Goal: Task Accomplishment & Management: Complete application form

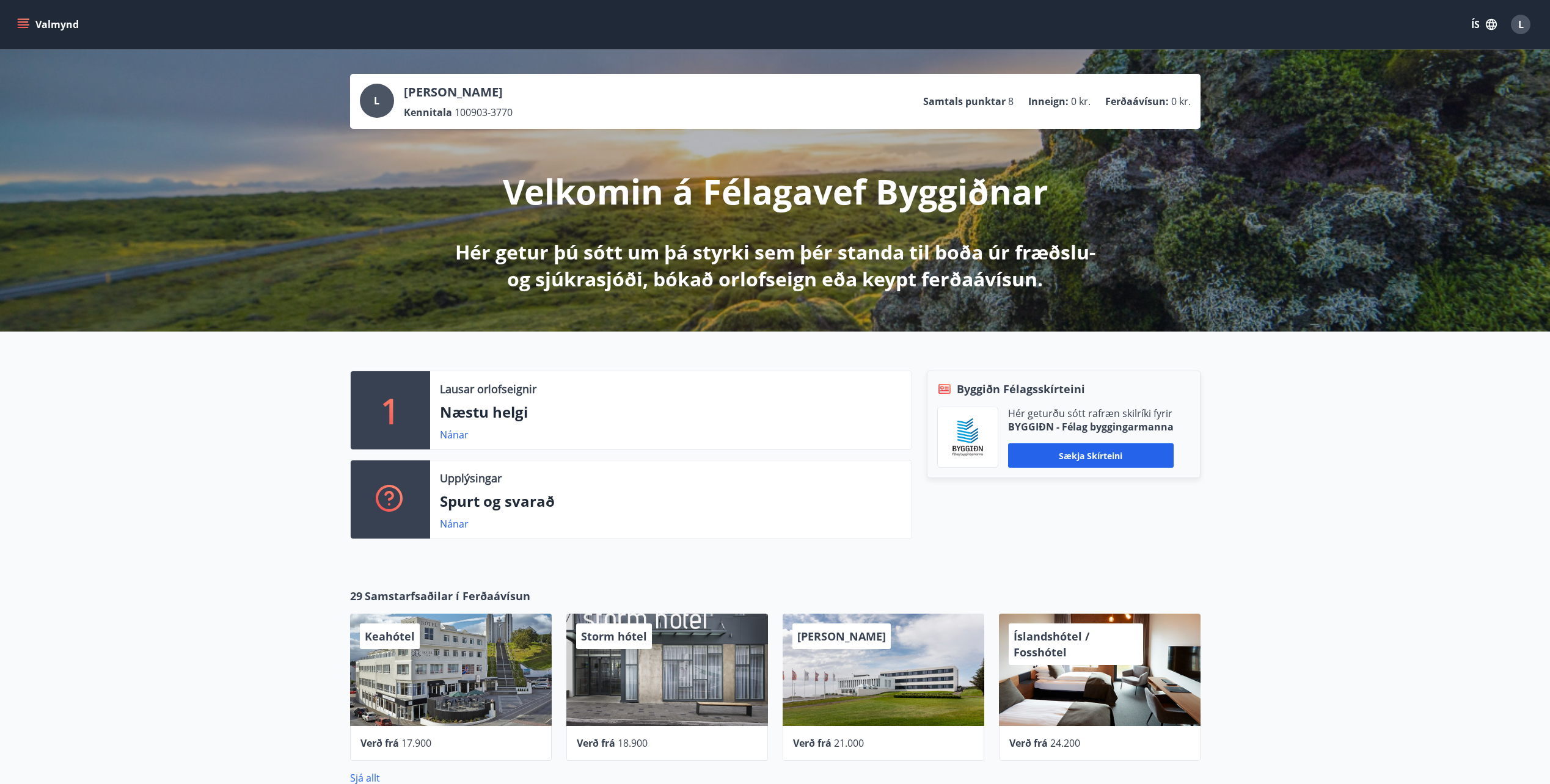
click at [23, 23] on icon "menu" at bounding box center [23, 25] width 12 height 12
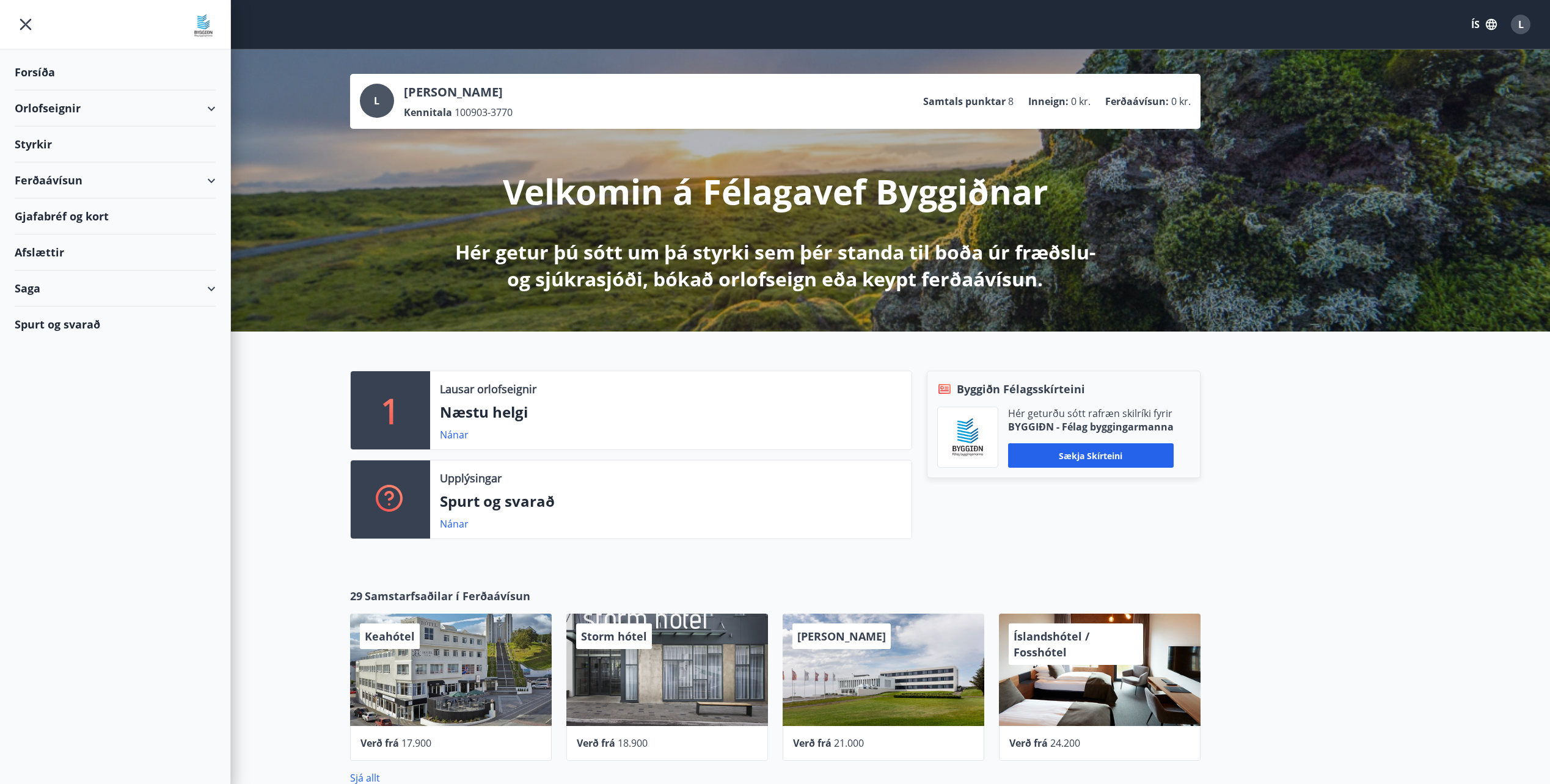
click at [334, 198] on div "L Lóa [PERSON_NAME] Kennitala 100903-3770 Samtals punktar 8 Inneign : 0 kr. Fer…" at bounding box center [775, 190] width 1550 height 282
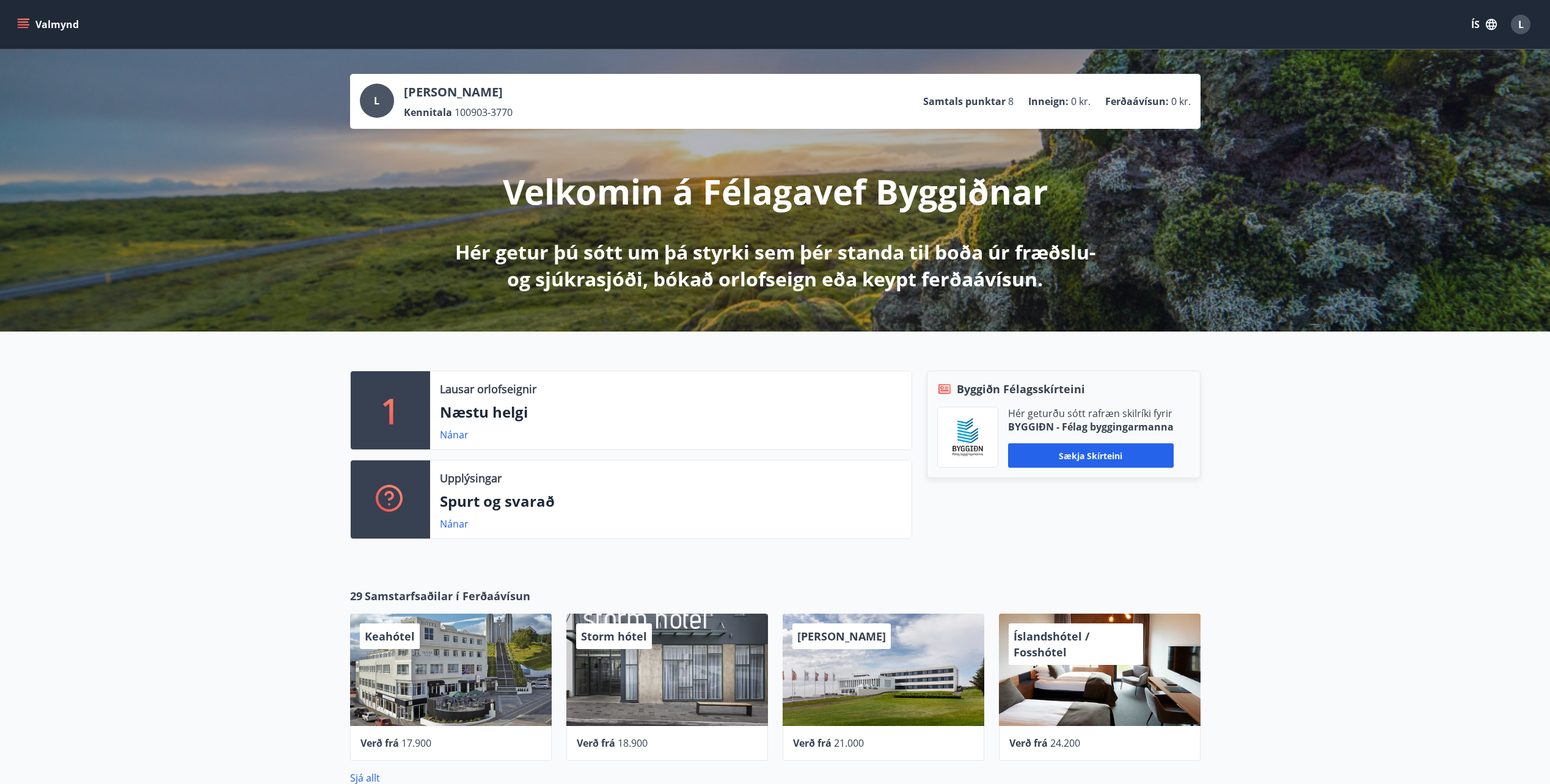
click at [21, 21] on icon "menu" at bounding box center [23, 25] width 12 height 12
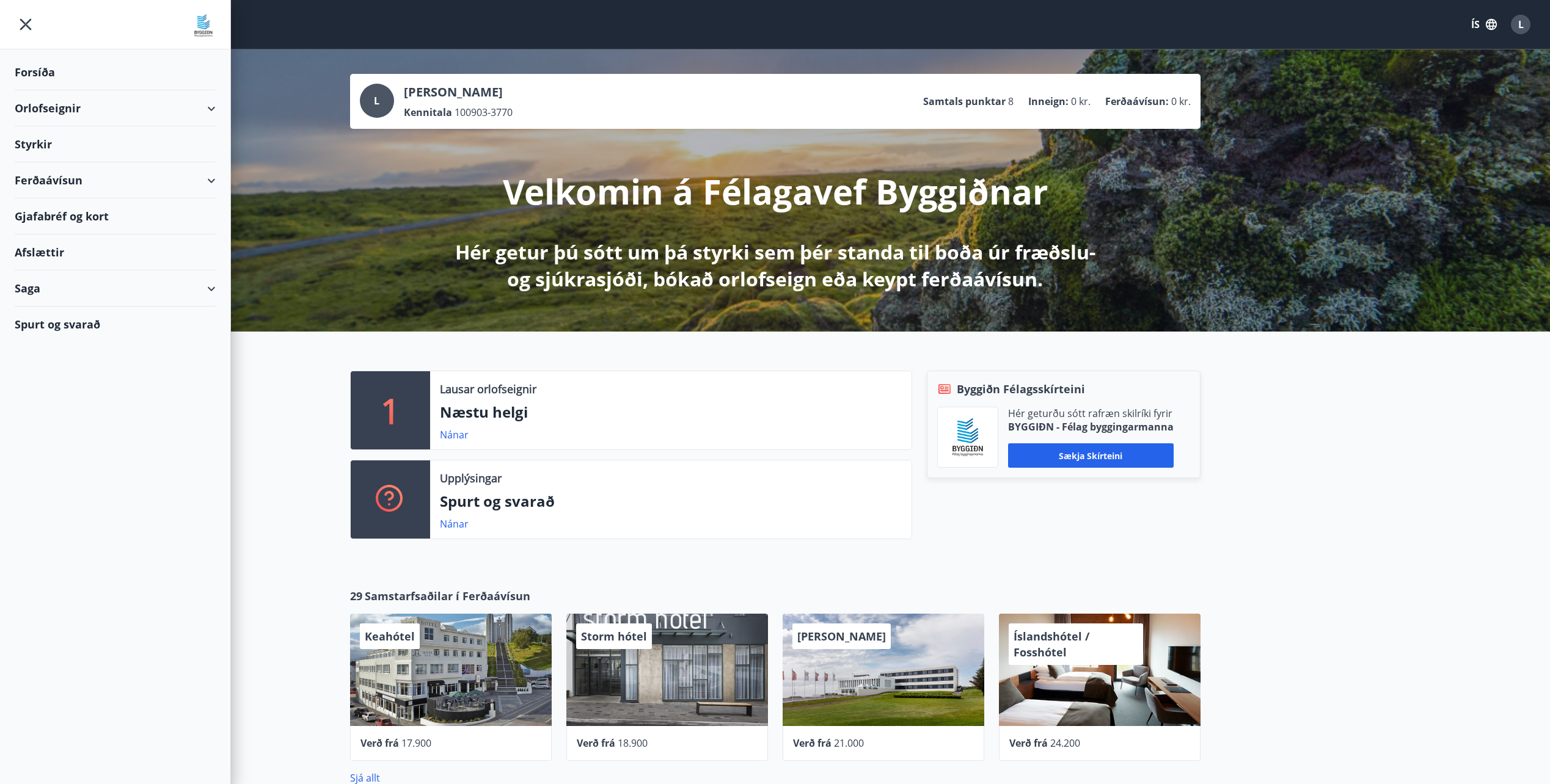
click at [36, 146] on div "Styrkir" at bounding box center [115, 144] width 201 height 36
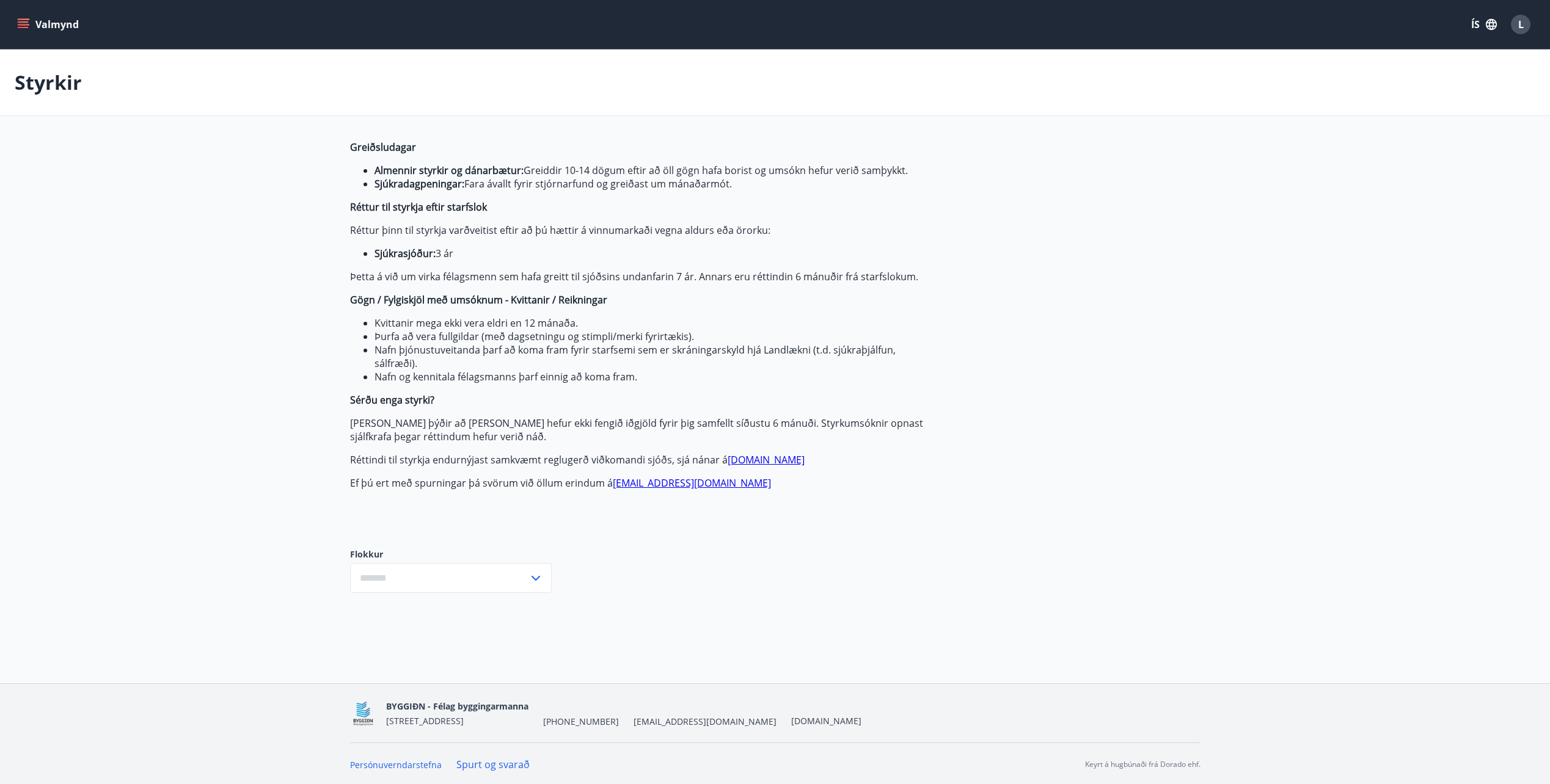
type input "***"
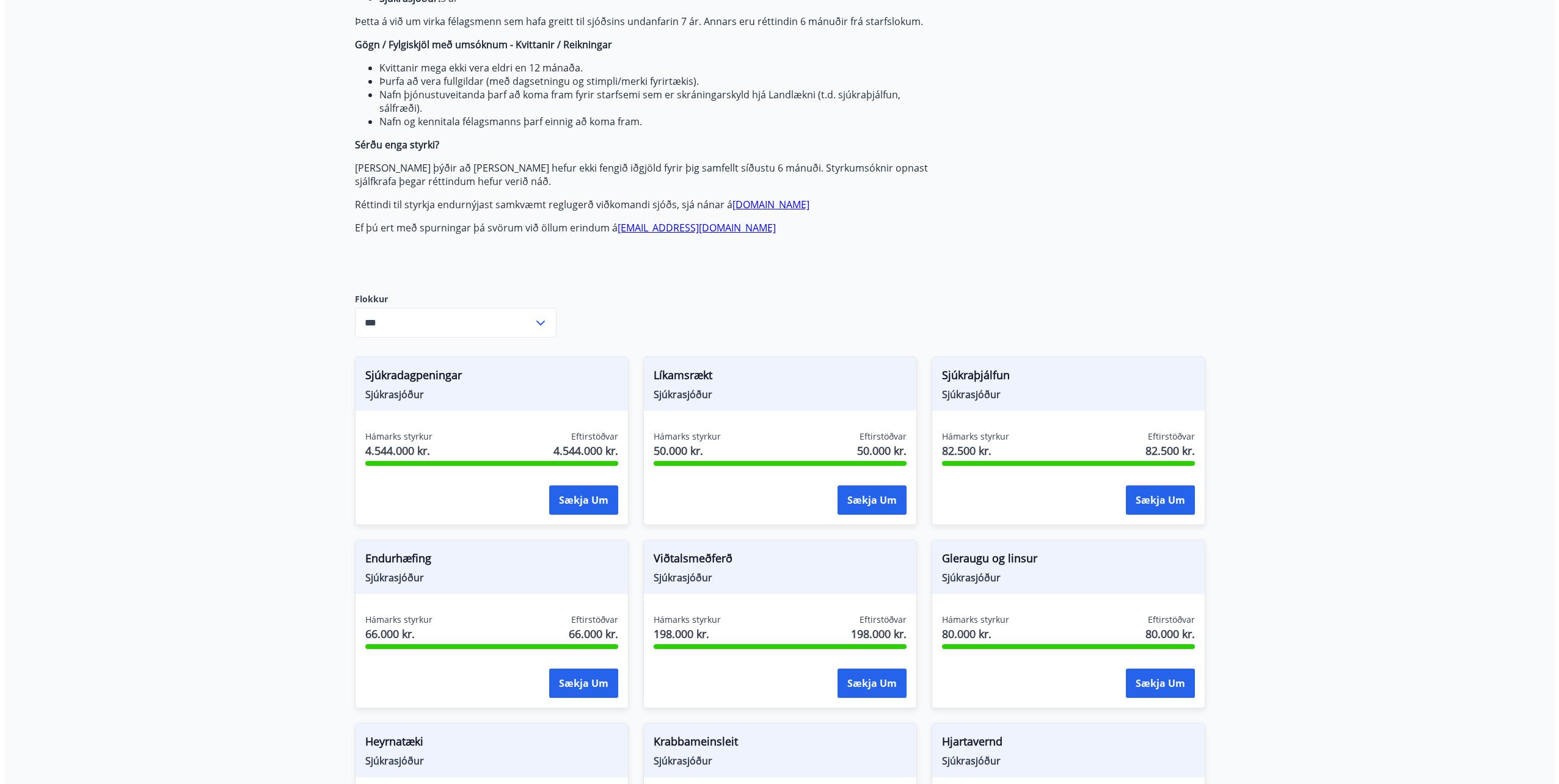
scroll to position [427, 0]
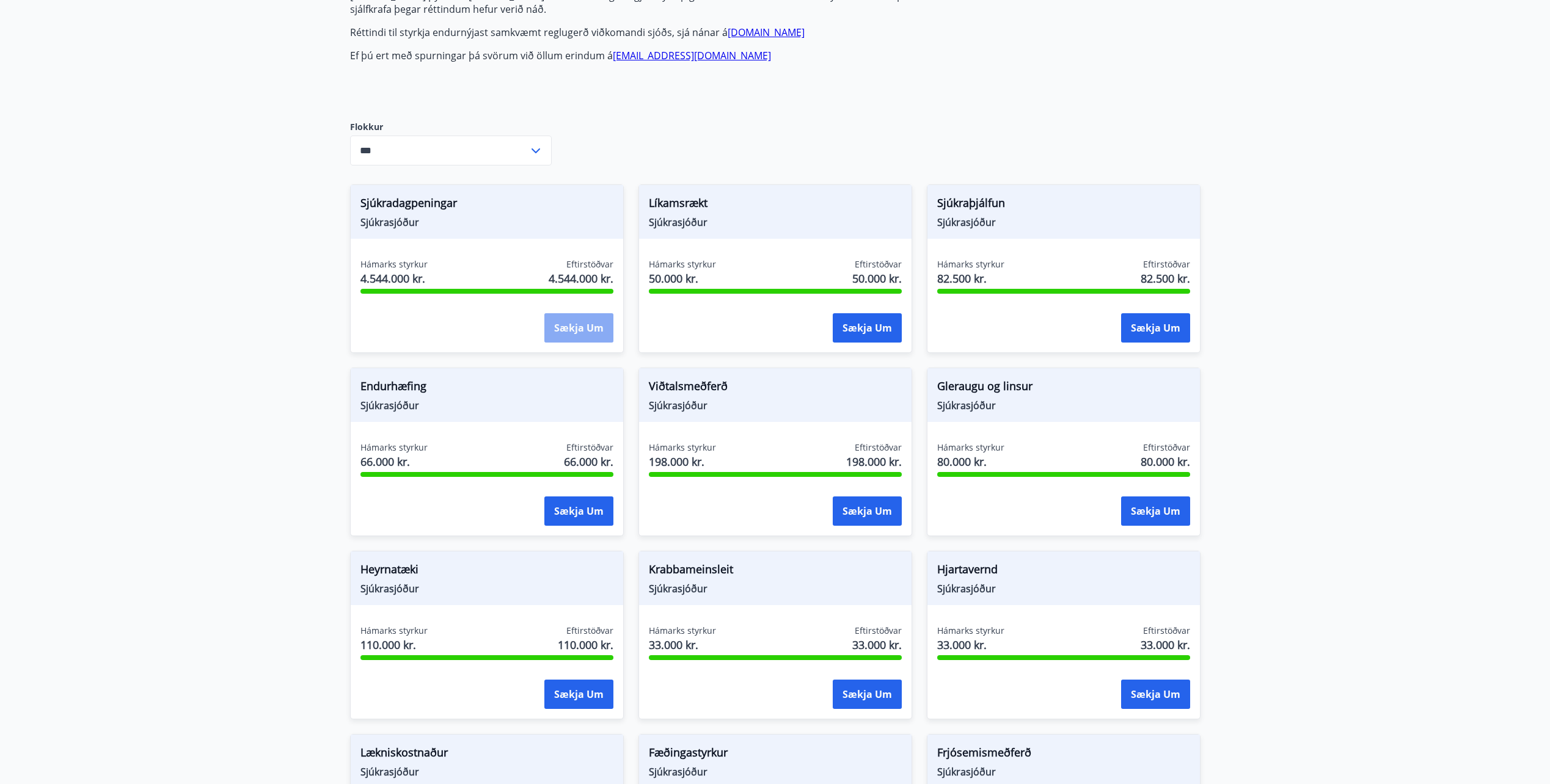
click at [563, 324] on button "Sækja um" at bounding box center [579, 328] width 69 height 29
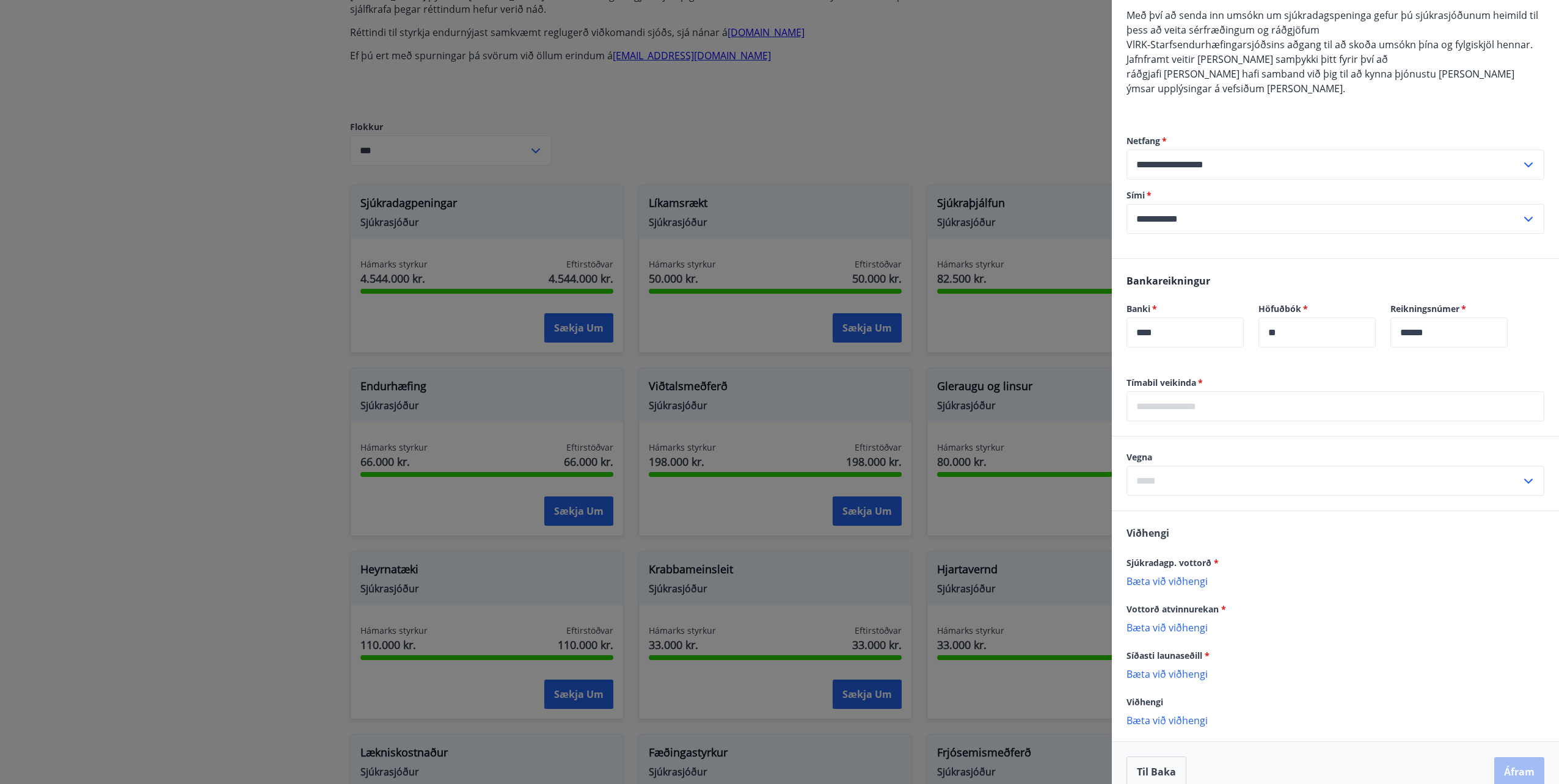
scroll to position [417, 0]
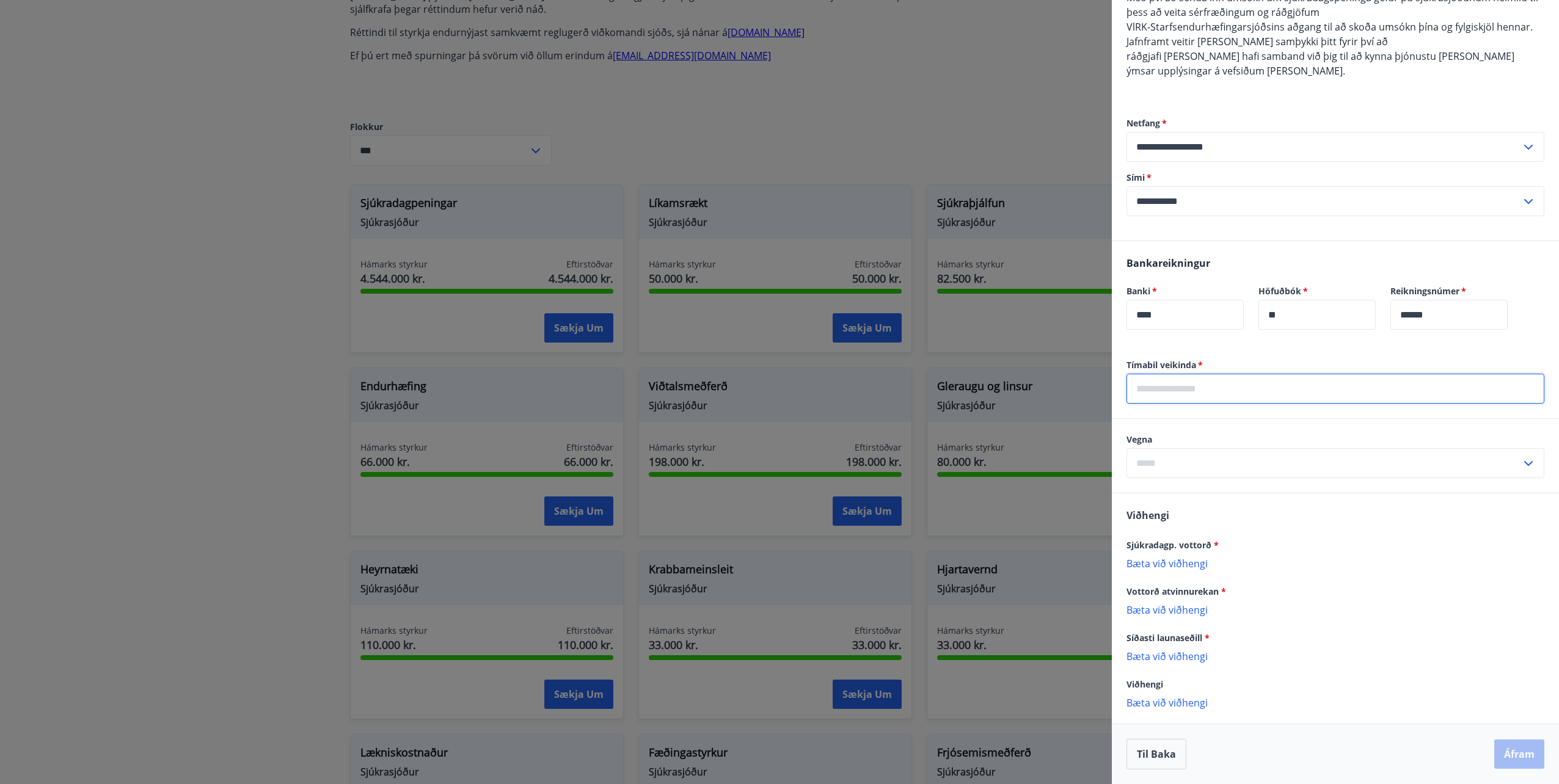
click at [1267, 392] on input "text" at bounding box center [1335, 388] width 418 height 30
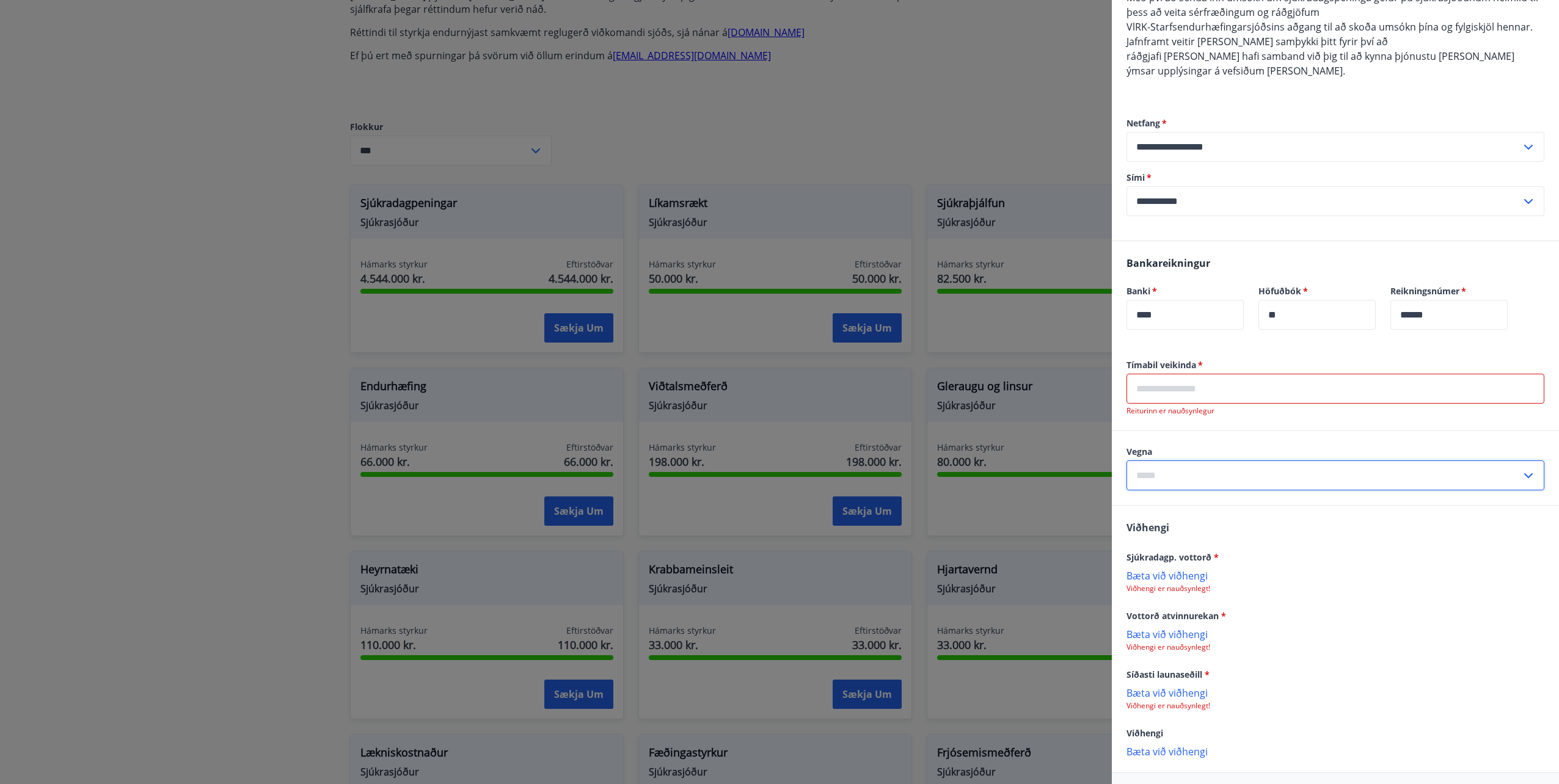
click at [1259, 457] on div "Vegna ​" at bounding box center [1335, 468] width 418 height 45
click at [1257, 434] on div "Vegna ​" at bounding box center [1335, 468] width 447 height 74
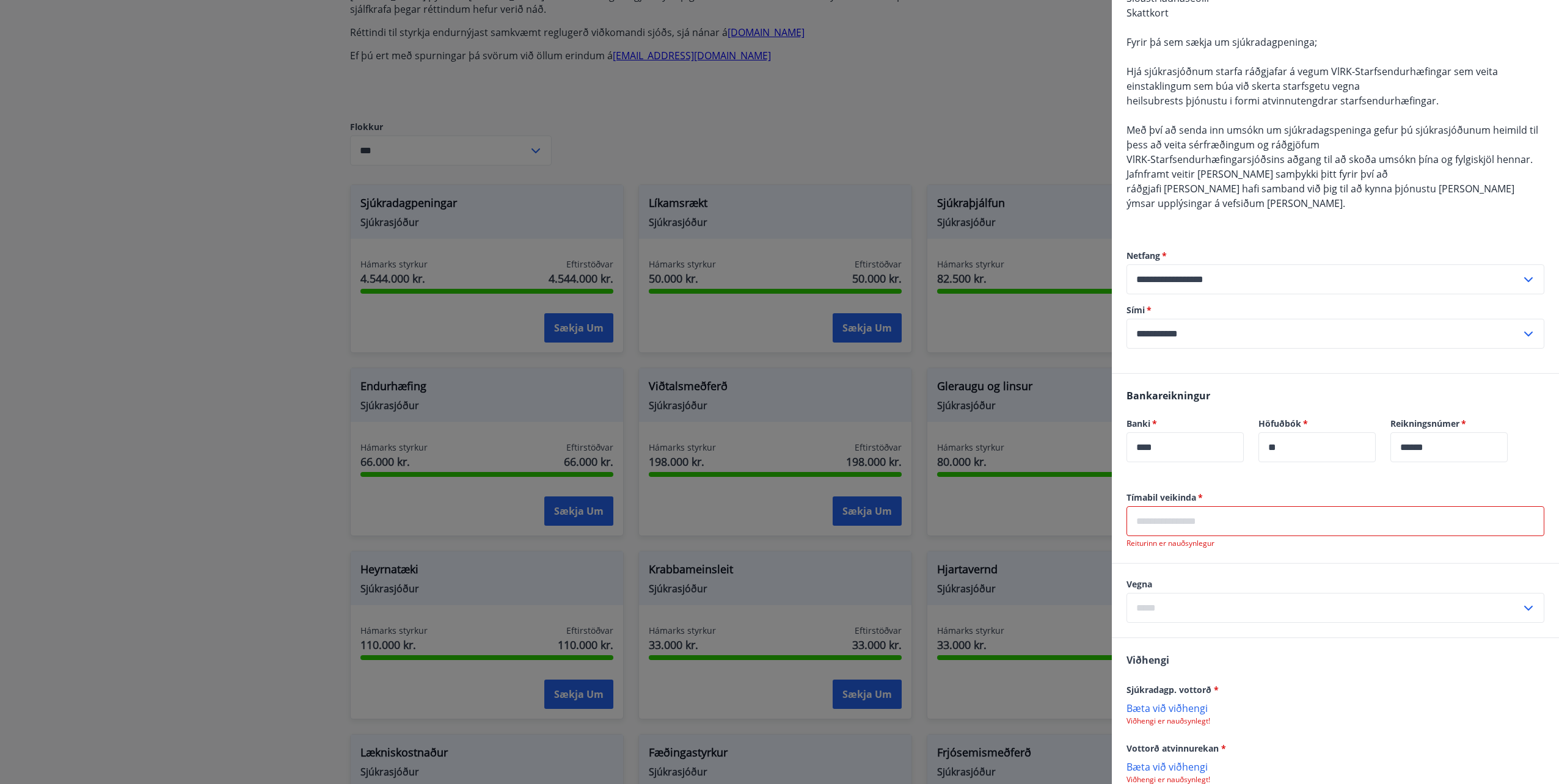
scroll to position [305, 0]
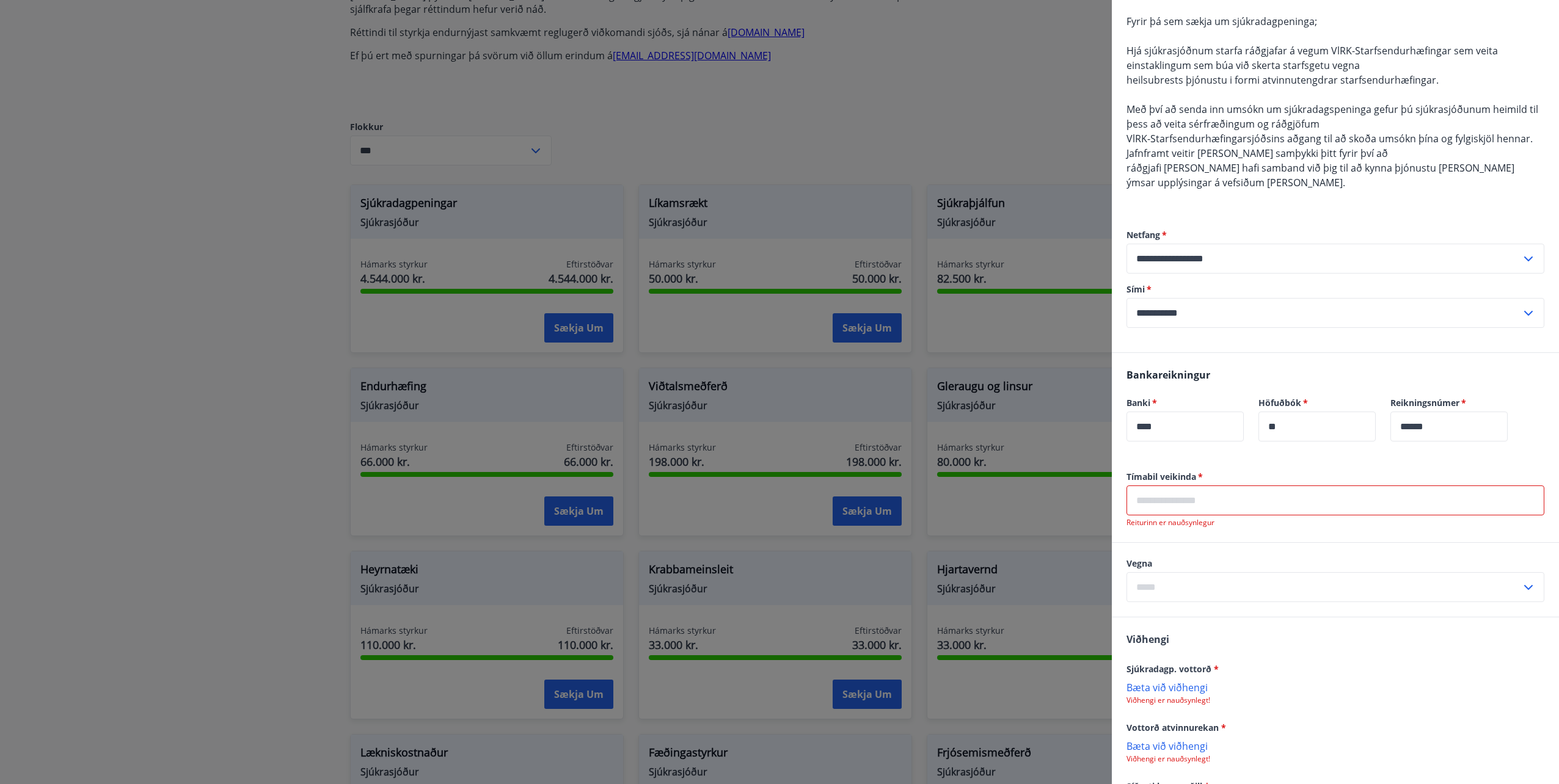
click at [1303, 582] on input "text" at bounding box center [1323, 587] width 394 height 30
click at [1267, 380] on div "Bankareikningur Banki   * **** ​ Höfuðbók   * ** ​ Reikningsnúmer   * ****** ​" at bounding box center [1335, 411] width 447 height 118
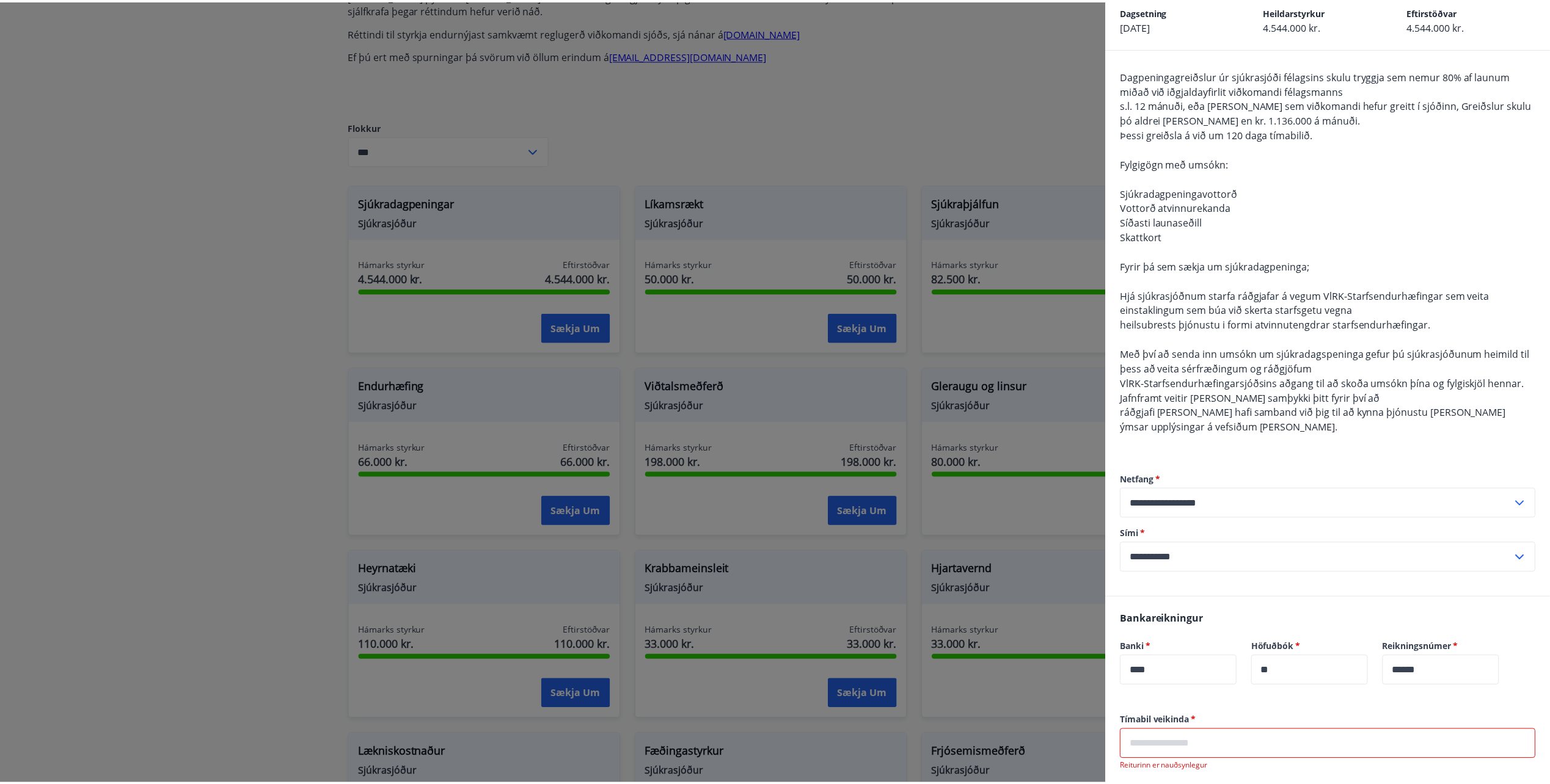
scroll to position [0, 0]
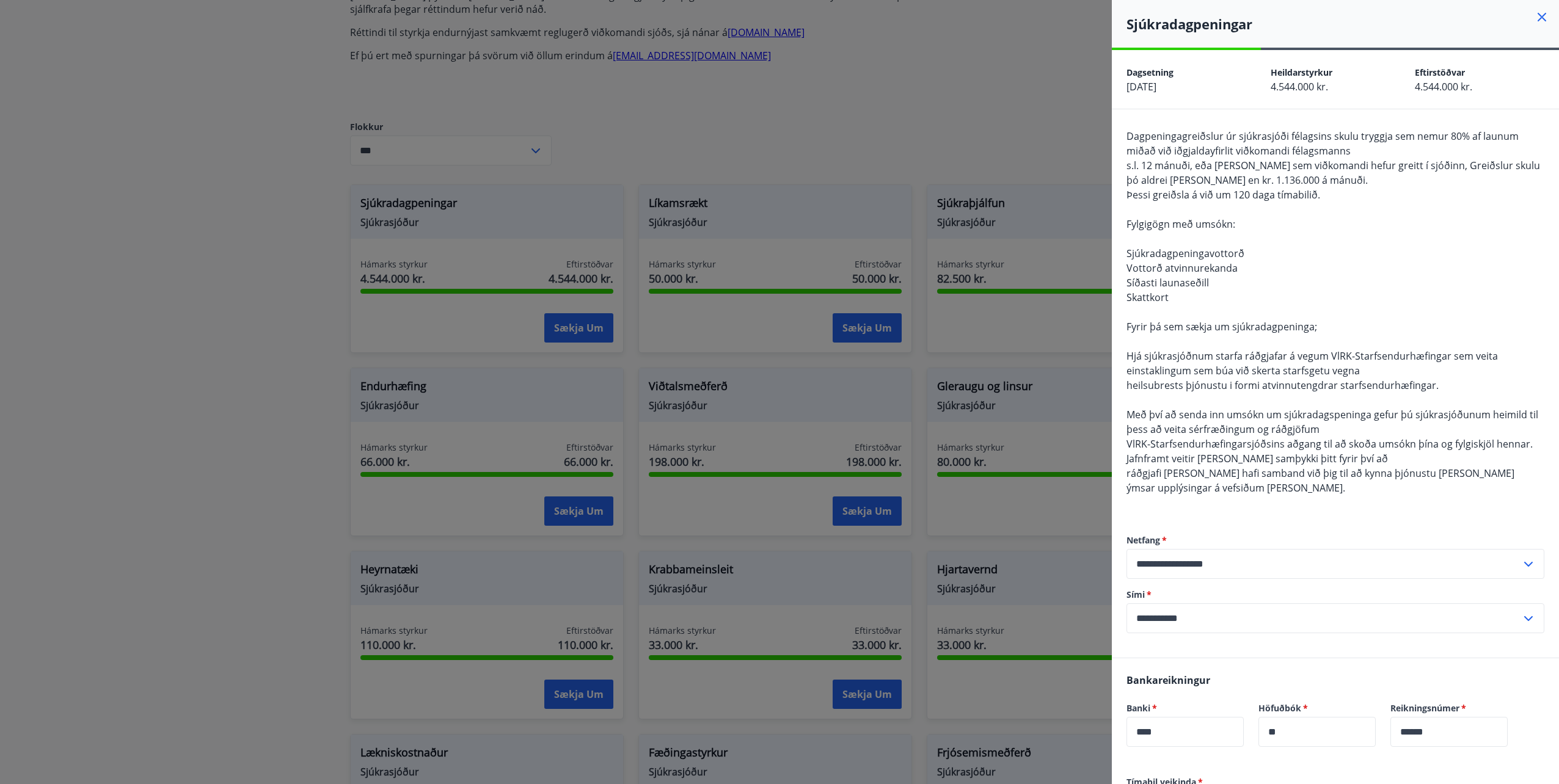
click at [278, 112] on div at bounding box center [780, 392] width 1559 height 784
